Goal: Task Accomplishment & Management: Manage account settings

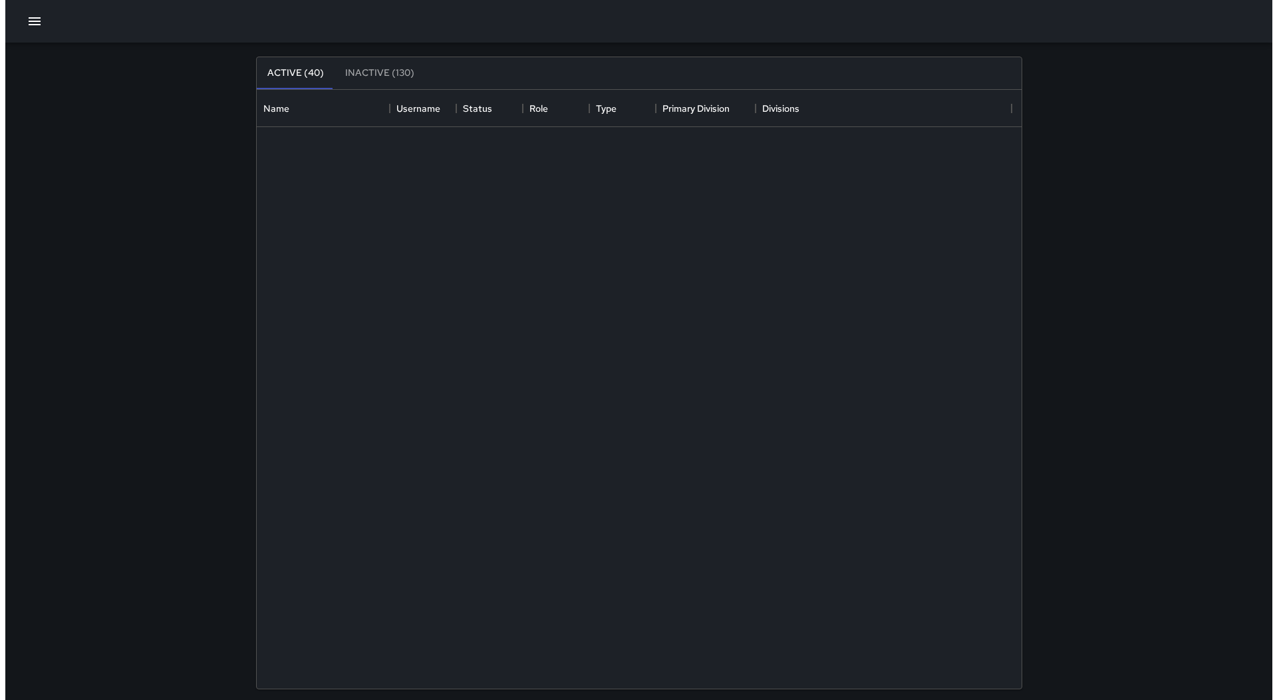
scroll to position [588, 755]
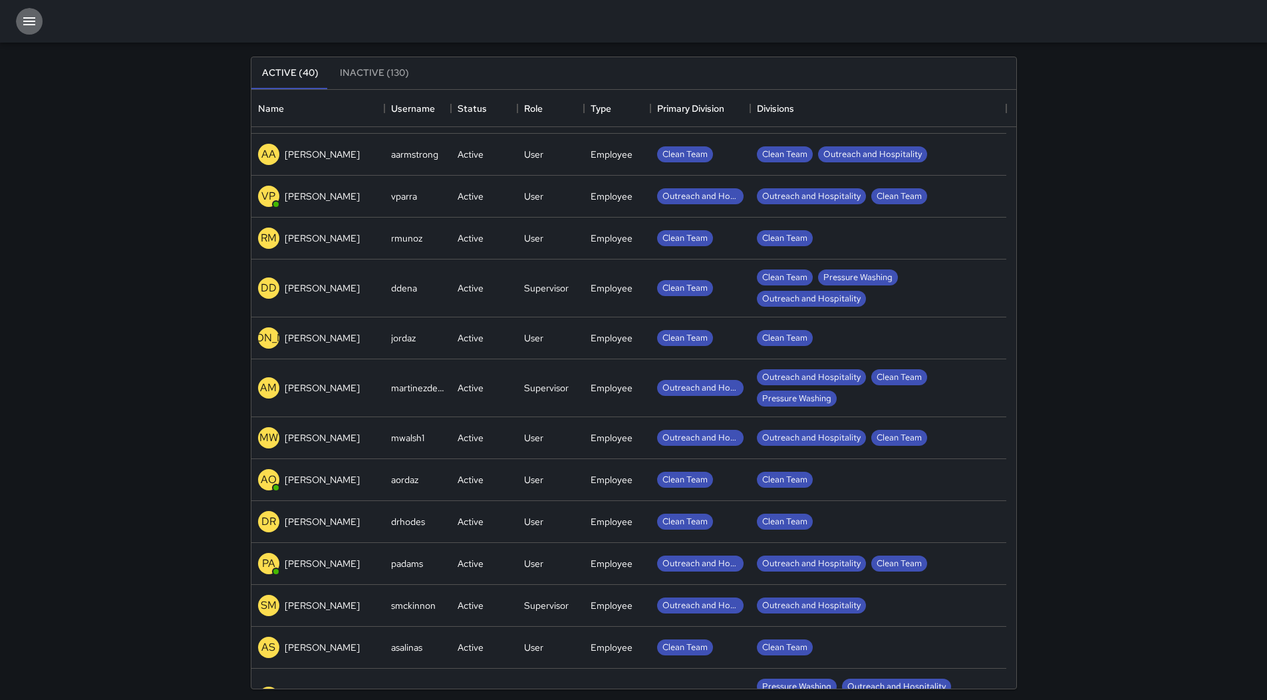
drag, startPoint x: 22, startPoint y: 16, endPoint x: 43, endPoint y: 37, distance: 29.6
click at [23, 16] on button "button" at bounding box center [29, 21] width 27 height 27
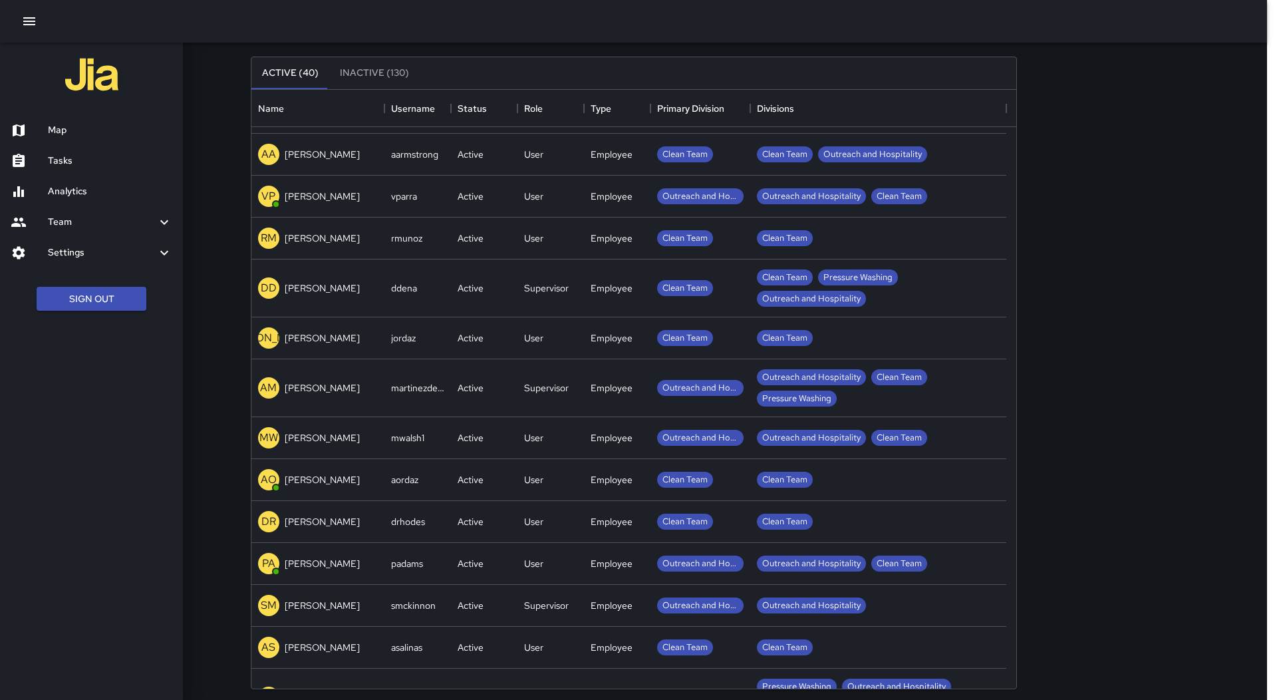
click at [97, 117] on div "Map" at bounding box center [91, 130] width 183 height 31
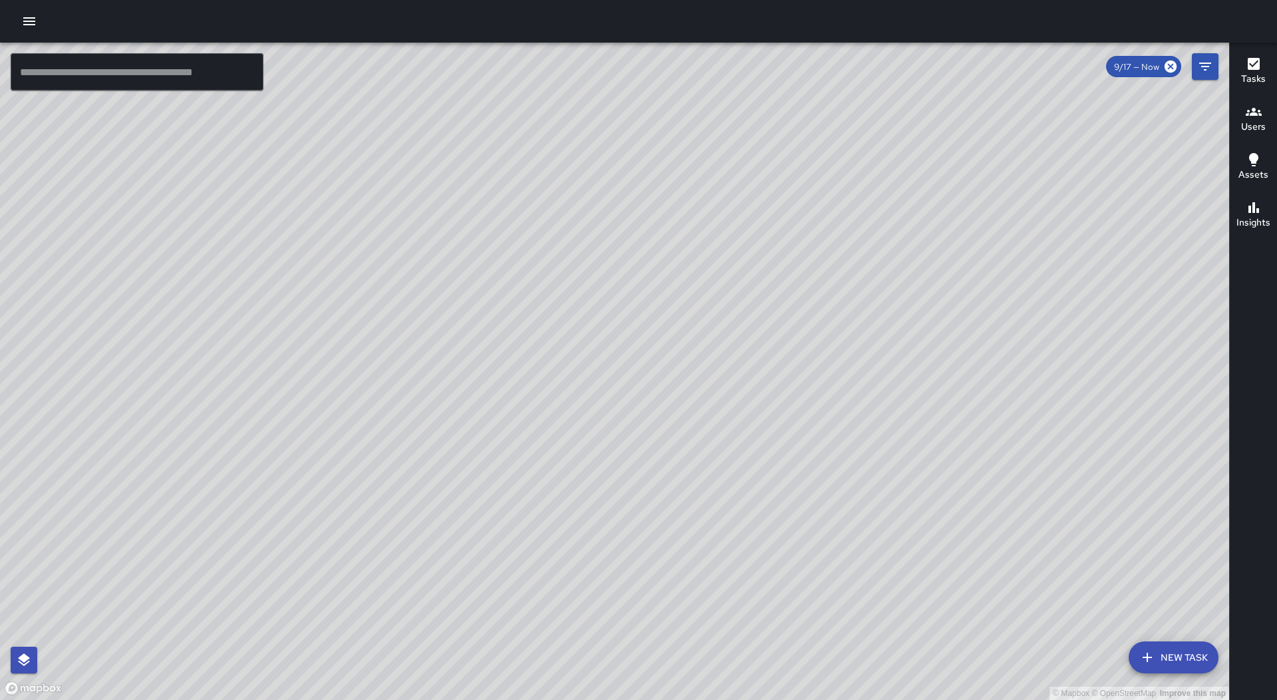
drag, startPoint x: 579, startPoint y: 163, endPoint x: 627, endPoint y: 229, distance: 81.8
click at [627, 229] on div "© Mapbox © OpenStreetMap Improve this map" at bounding box center [614, 371] width 1229 height 657
drag, startPoint x: 296, startPoint y: 261, endPoint x: 720, endPoint y: 279, distance: 424.6
click at [720, 279] on div "© Mapbox © OpenStreetMap Improve this map" at bounding box center [614, 371] width 1229 height 657
click at [33, 23] on icon "button" at bounding box center [29, 21] width 16 height 16
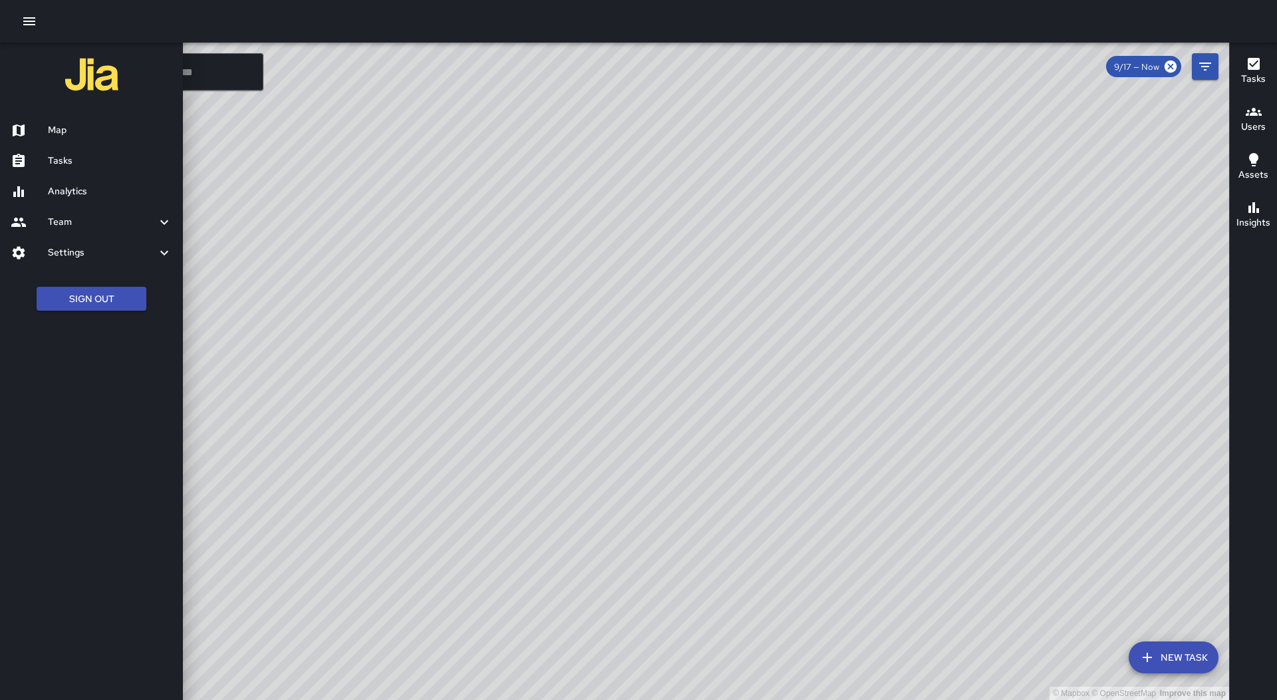
click at [138, 180] on div "Analytics" at bounding box center [91, 191] width 183 height 31
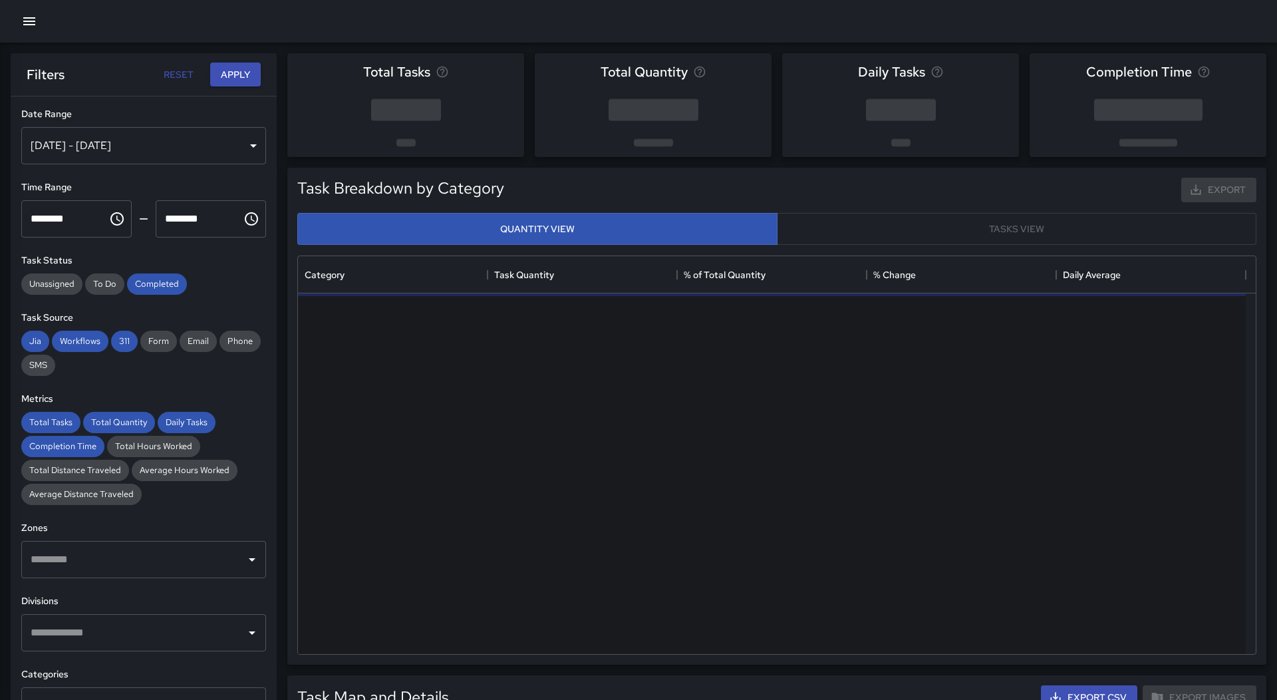
click at [33, 32] on button "button" at bounding box center [29, 21] width 27 height 27
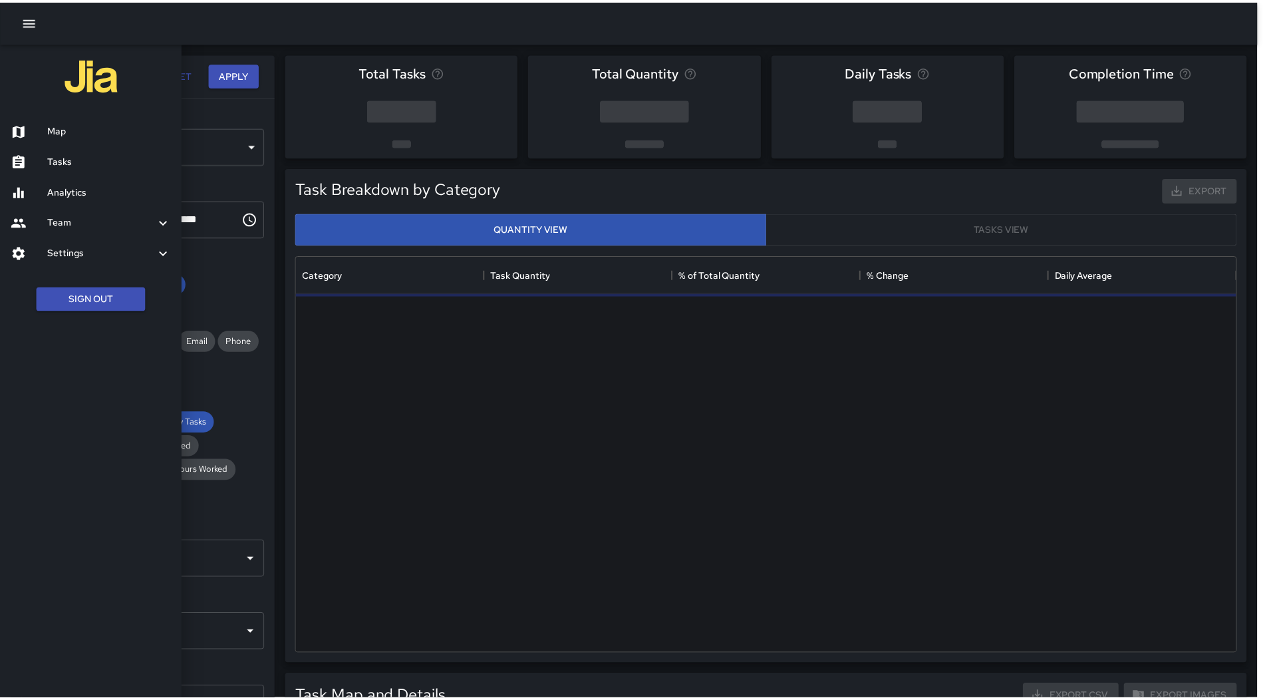
scroll to position [388, 938]
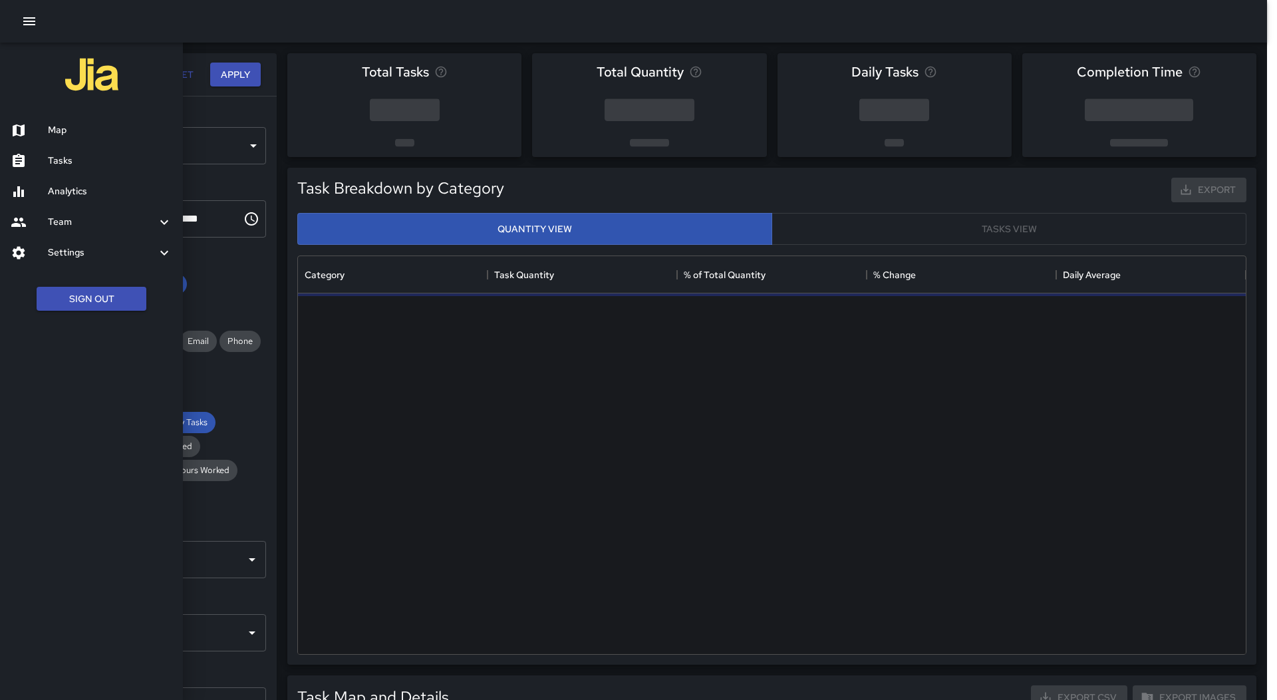
click at [105, 160] on h6 "Tasks" at bounding box center [110, 161] width 124 height 15
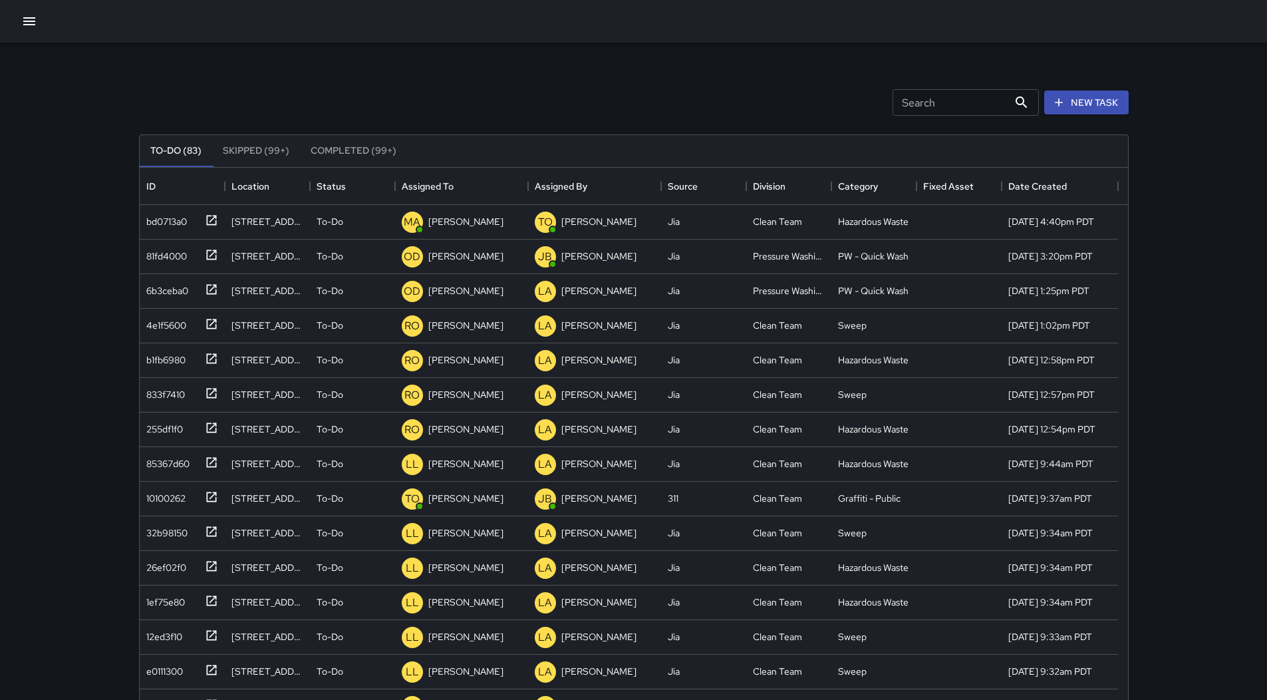
scroll to position [553, 978]
click at [473, 181] on div "Assigned To" at bounding box center [462, 186] width 120 height 37
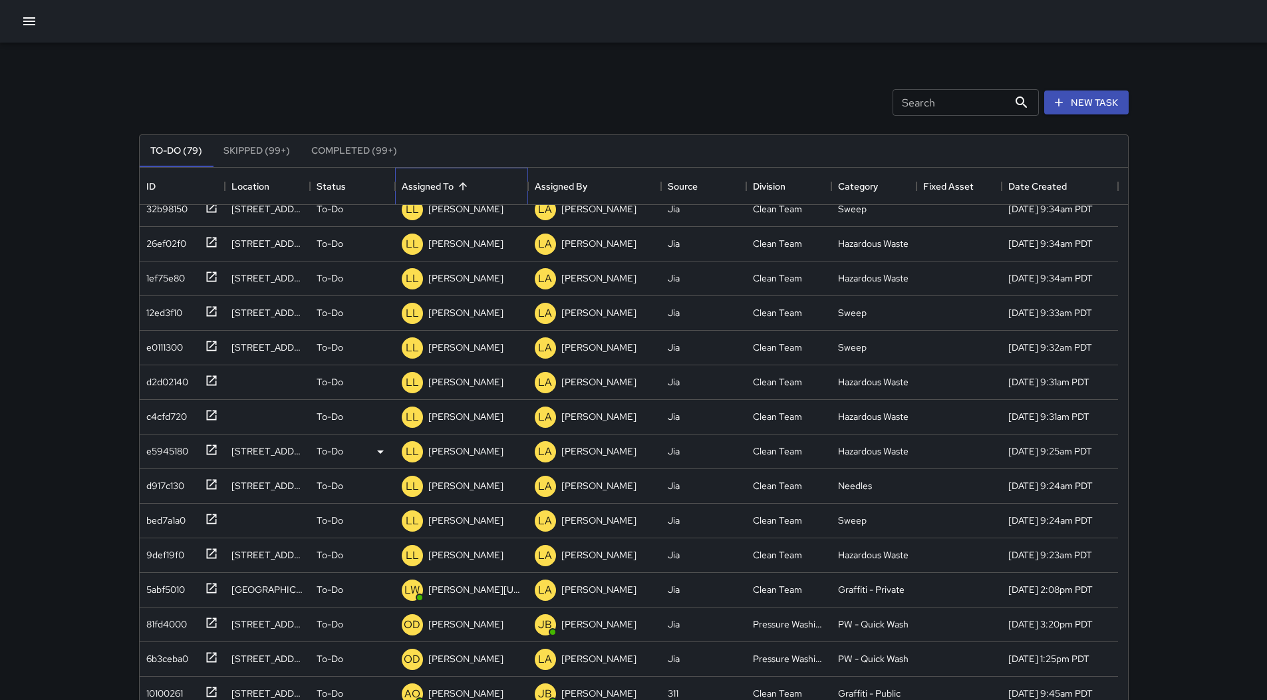
scroll to position [399, 0]
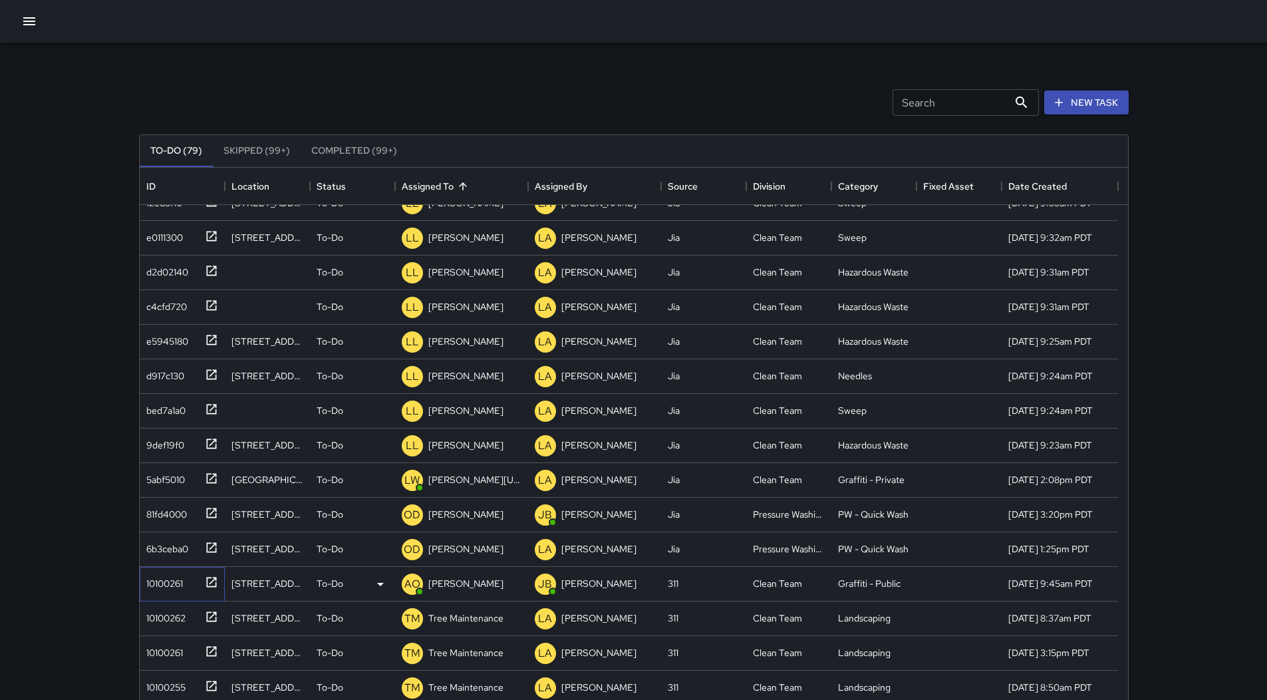
click at [170, 578] on div "10100261" at bounding box center [162, 580] width 42 height 19
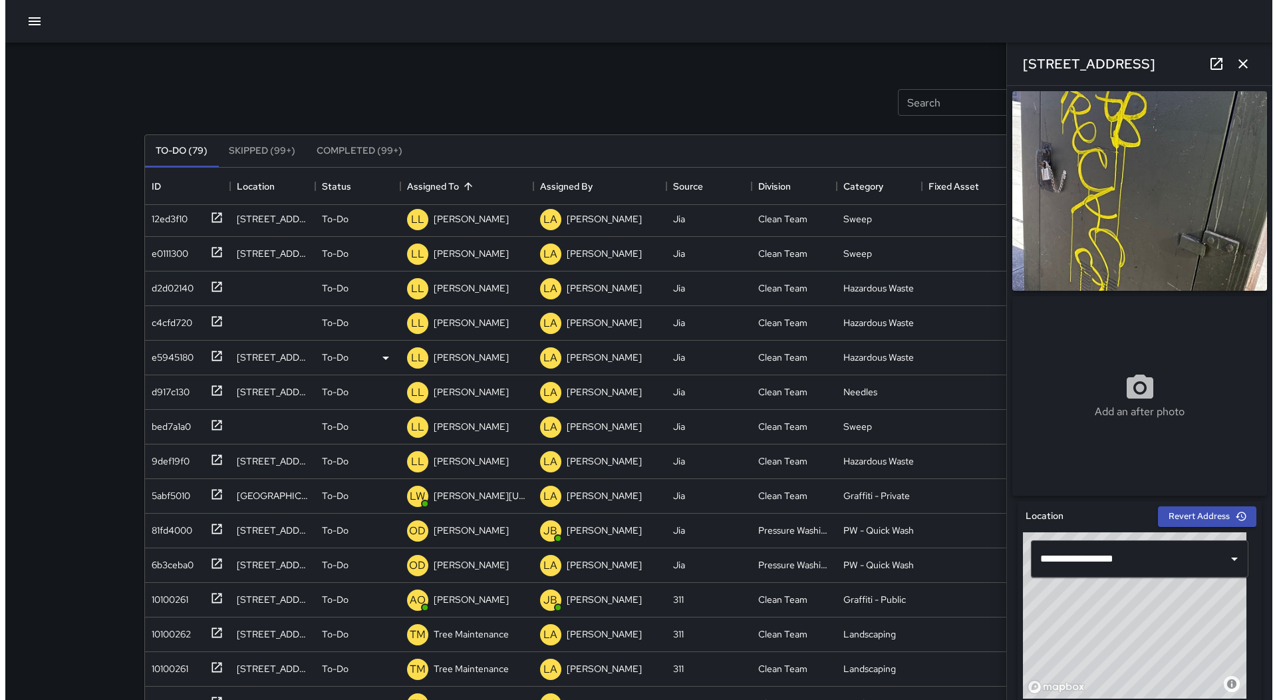
scroll to position [465, 0]
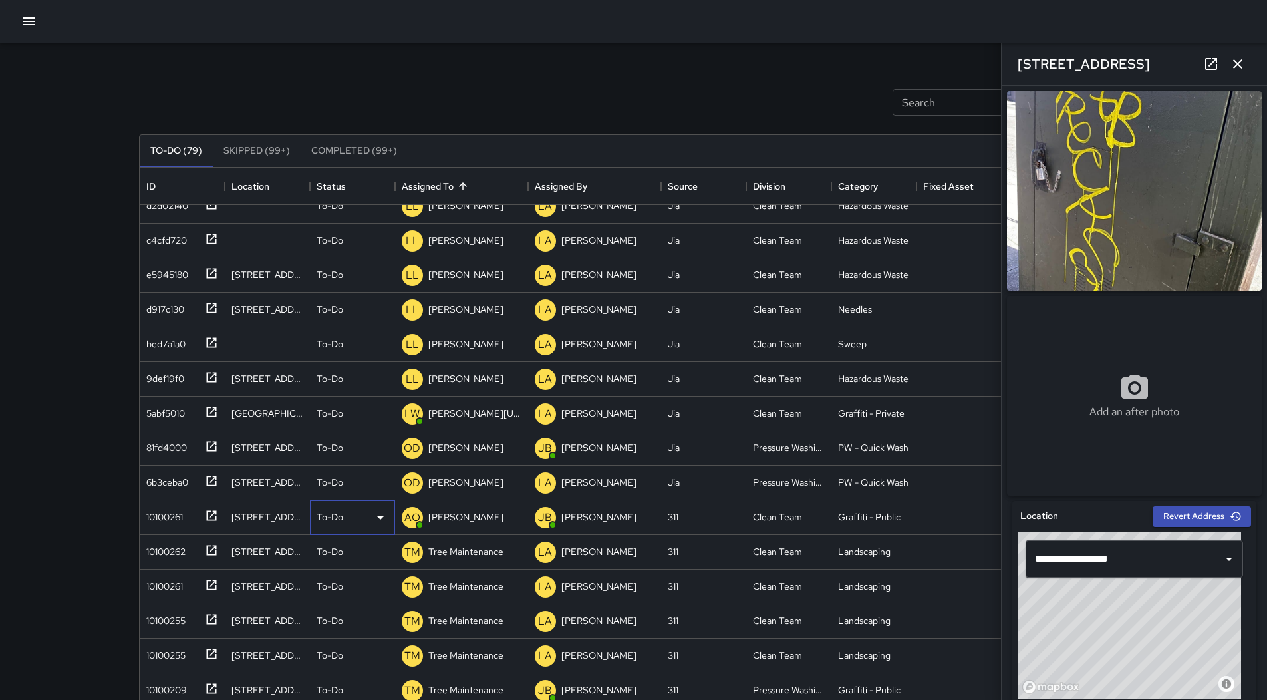
click at [378, 515] on icon at bounding box center [380, 517] width 16 height 16
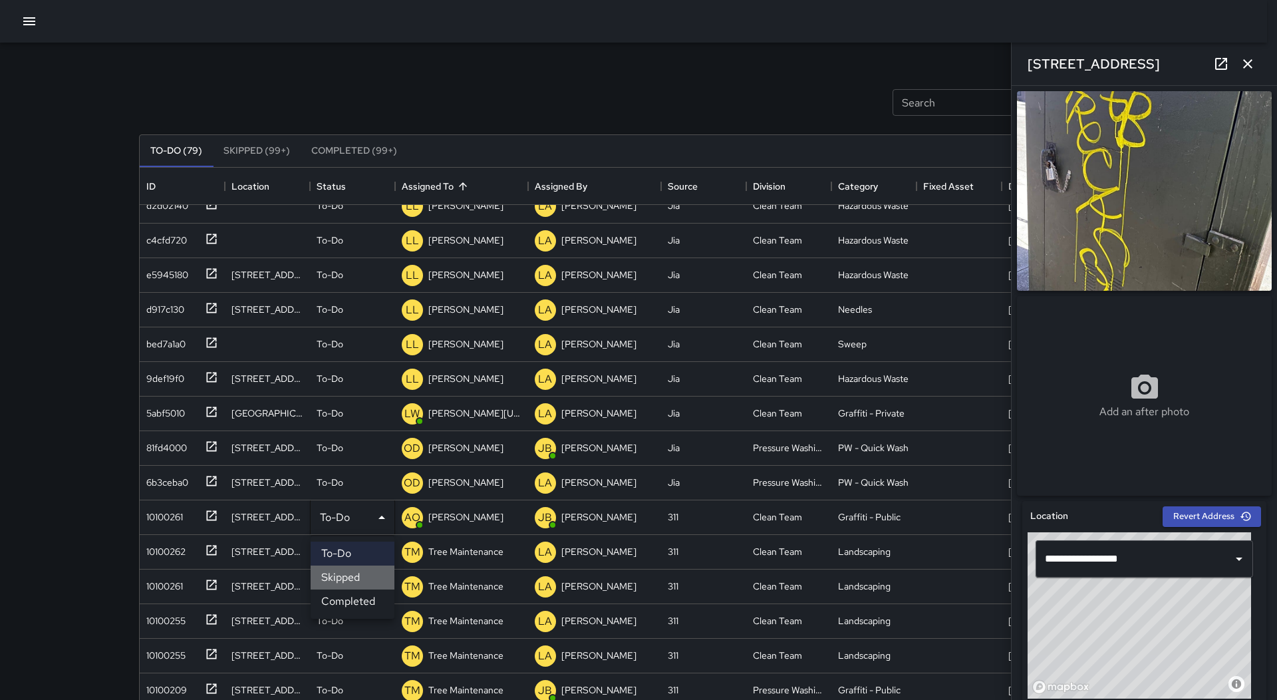
click at [360, 573] on li "Skipped" at bounding box center [353, 577] width 84 height 24
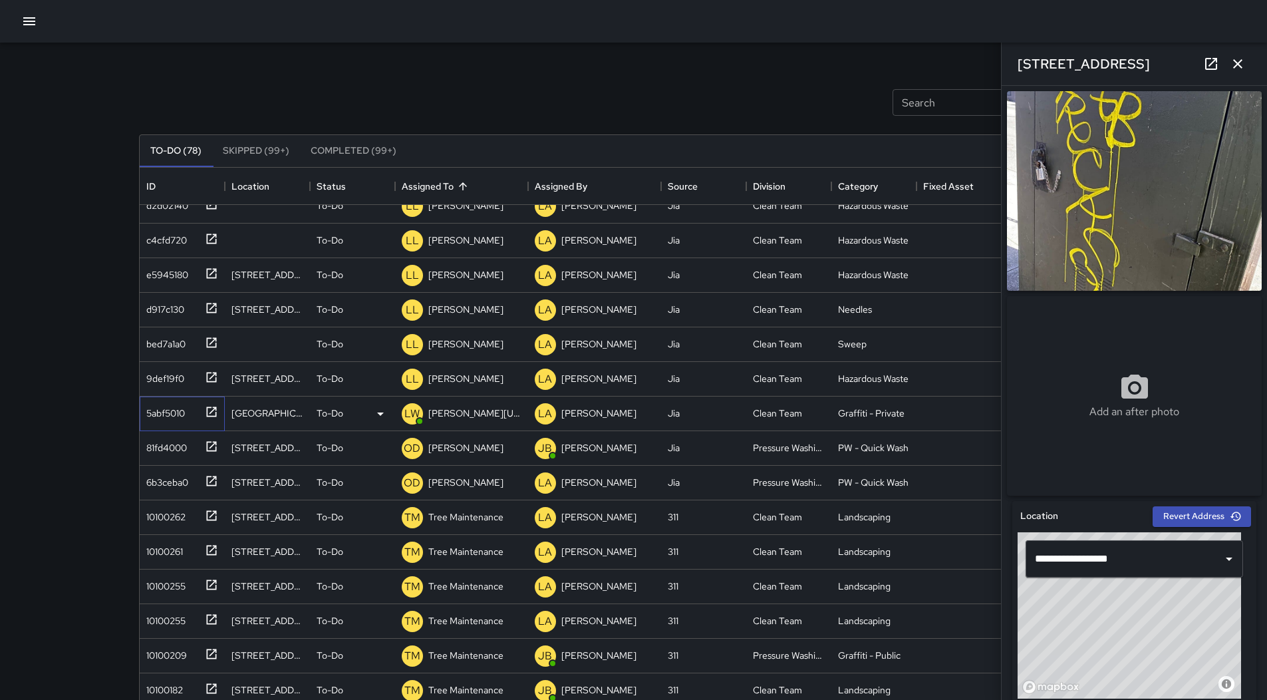
click at [158, 417] on div "5abf5010" at bounding box center [163, 410] width 44 height 19
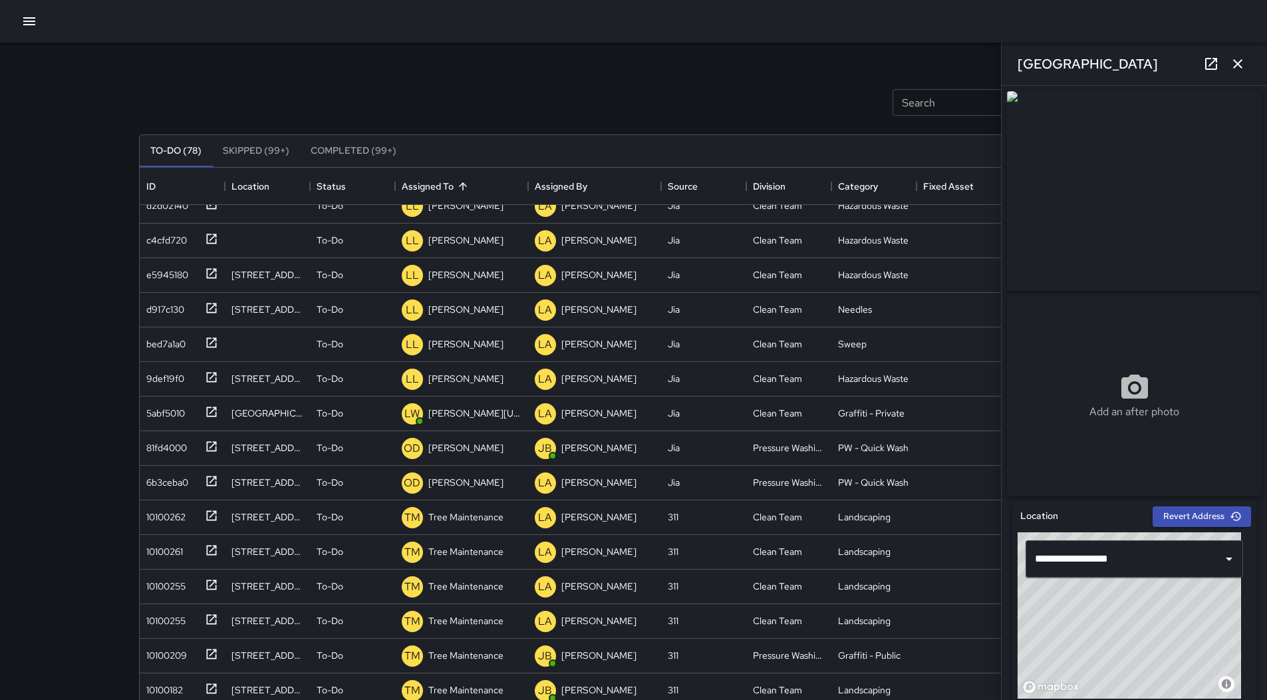
drag, startPoint x: 20, startPoint y: 15, endPoint x: 29, endPoint y: 25, distance: 13.6
click at [21, 15] on button "button" at bounding box center [29, 21] width 27 height 27
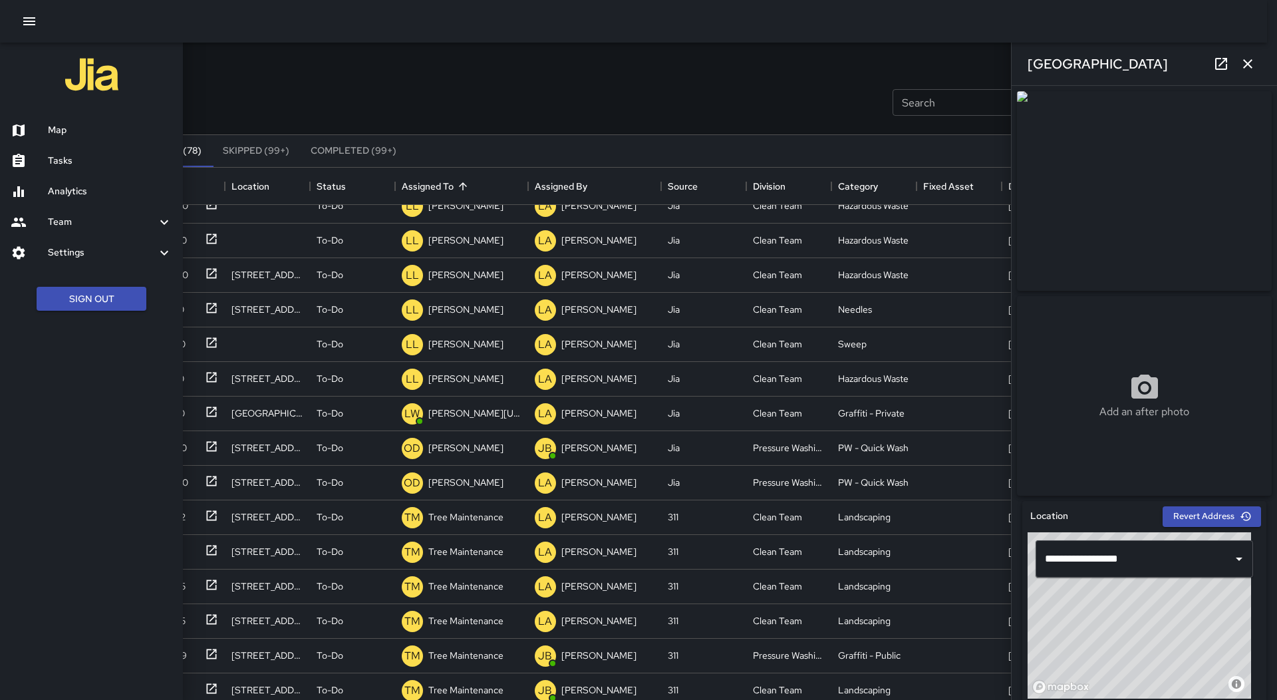
click at [69, 126] on h6 "Map" at bounding box center [110, 130] width 124 height 15
